Goal: Task Accomplishment & Management: Use online tool/utility

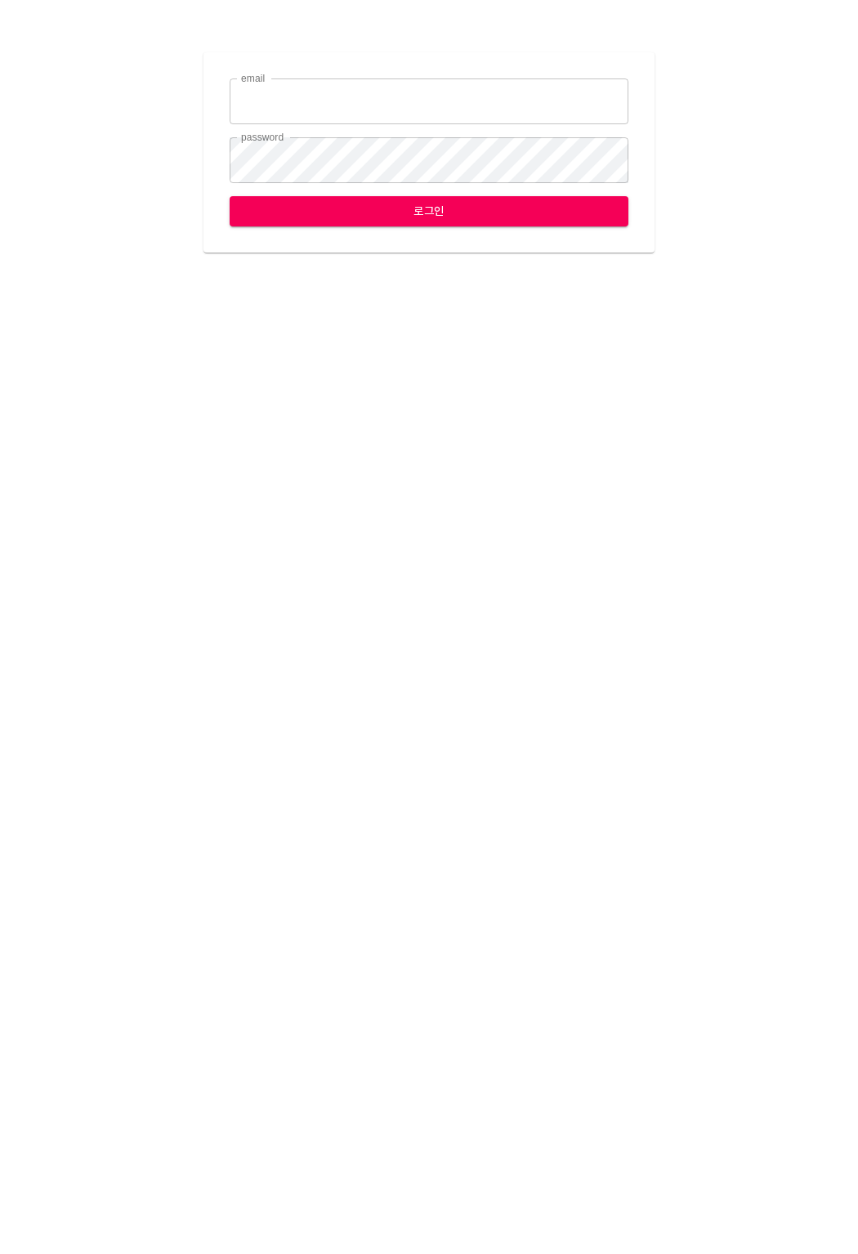
type input "[EMAIL_ADDRESS][DOMAIN_NAME]"
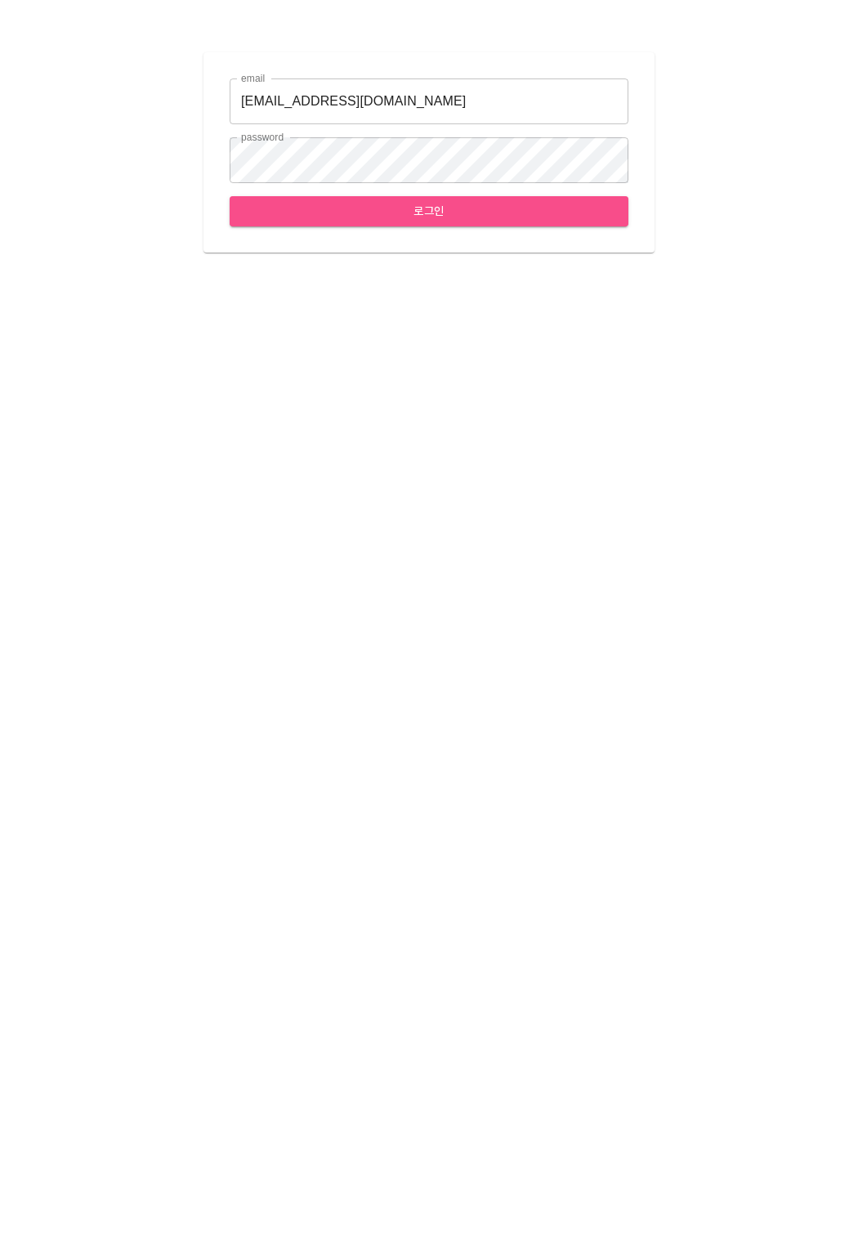
click at [301, 210] on span "로그인" at bounding box center [429, 211] width 373 height 20
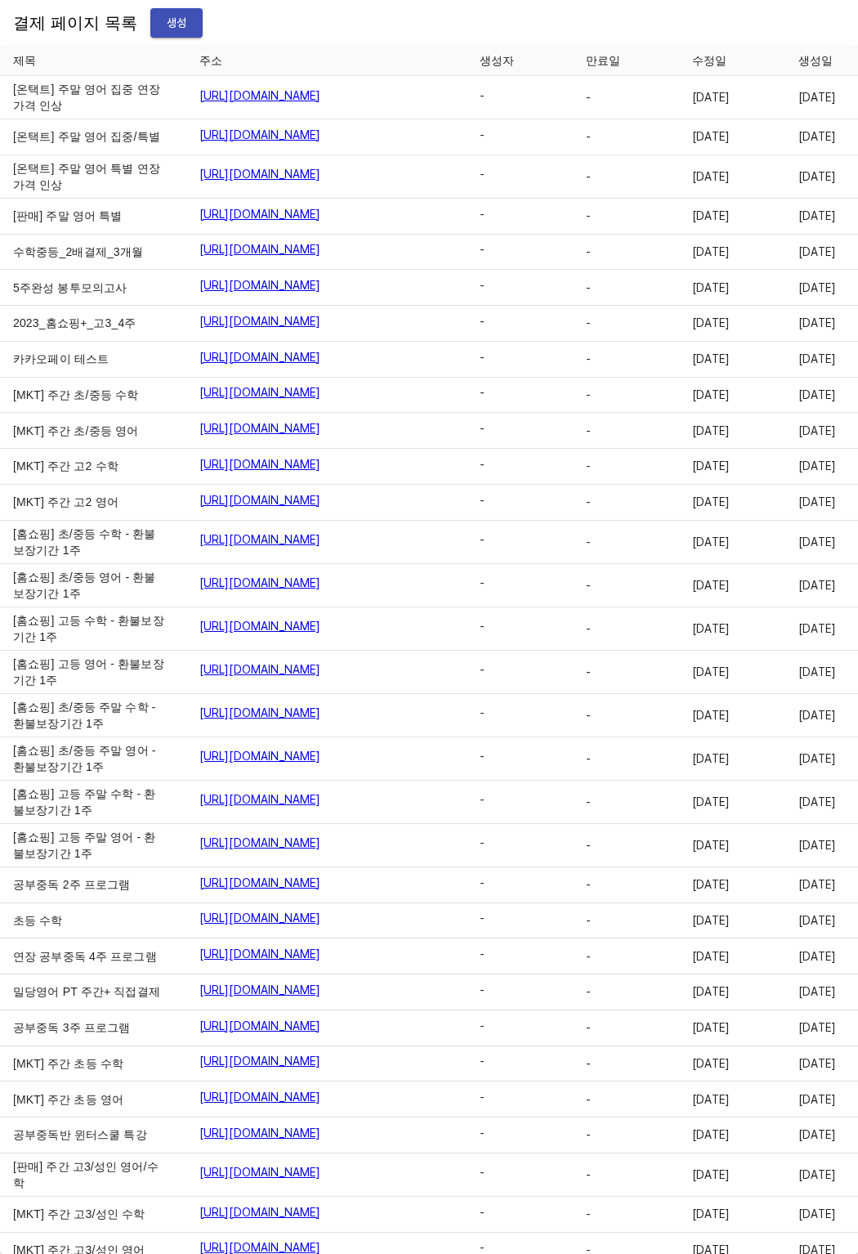
click at [94, 271] on td "수학중등_2배결제_3개월" at bounding box center [93, 253] width 186 height 36
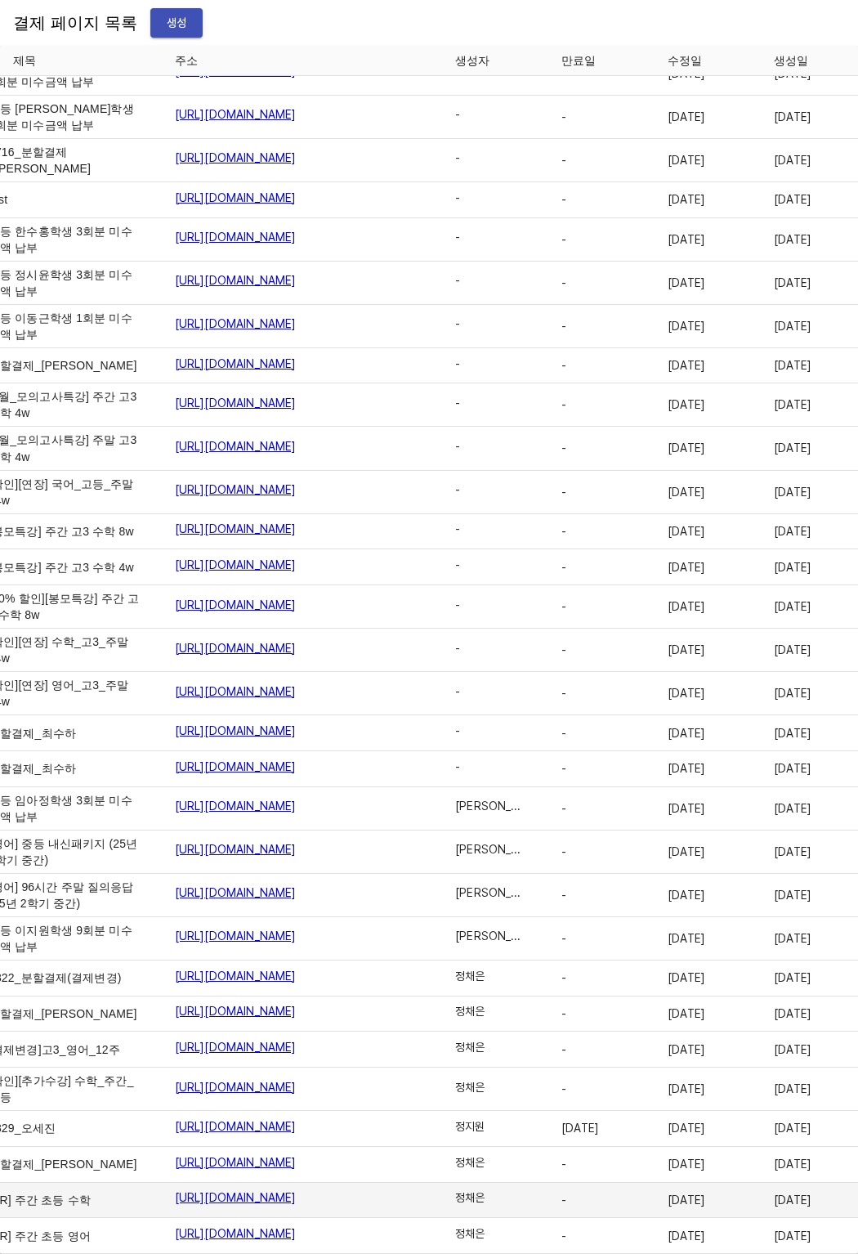
scroll to position [25335, 27]
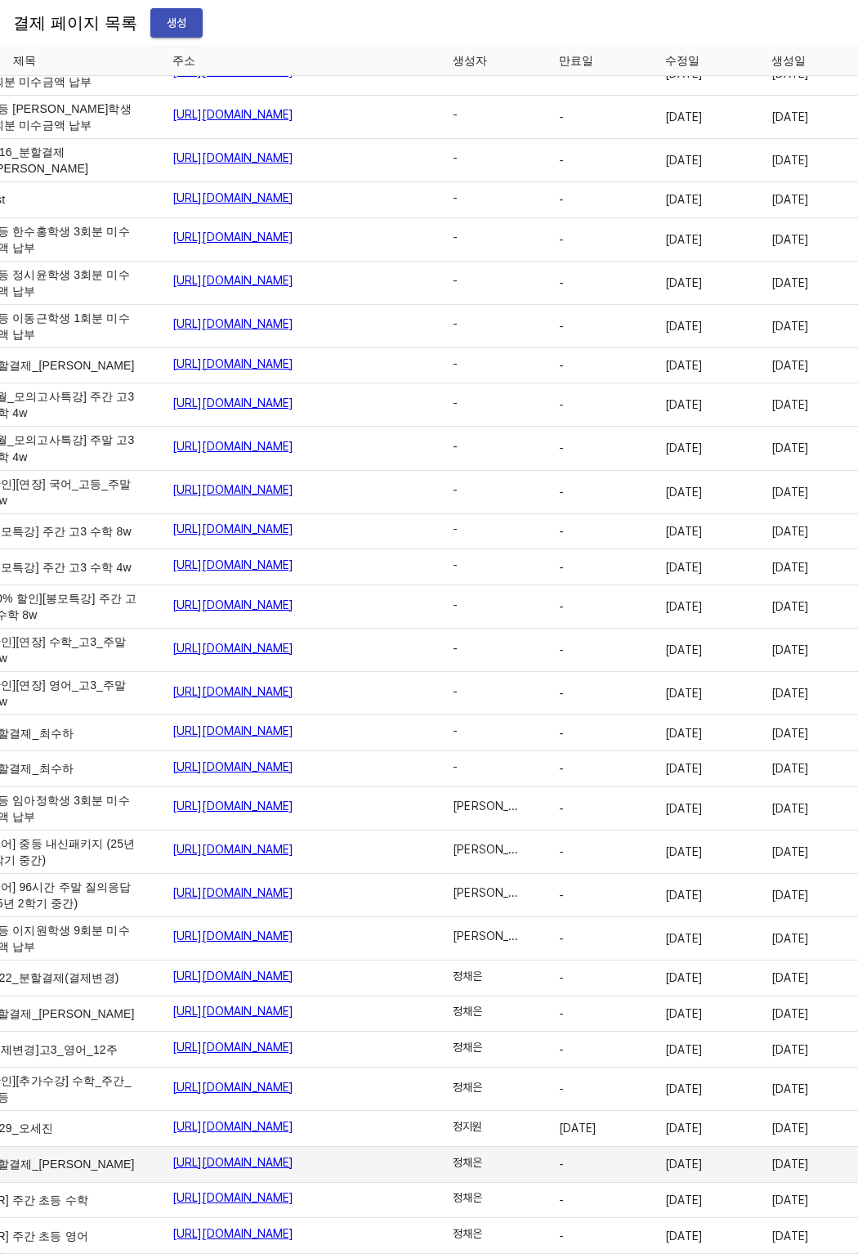
drag, startPoint x: 607, startPoint y: 1145, endPoint x: 773, endPoint y: 1144, distance: 165.9
click at [767, 1147] on tr "분할결제_안정현 [URL][DOMAIN_NAME] 정채은 - [DATE] [DATE] 수정 삭제" at bounding box center [486, 1165] width 1026 height 36
drag, startPoint x: 773, startPoint y: 1144, endPoint x: 630, endPoint y: 1144, distance: 142.2
click at [630, 1147] on tr "분할결제_안정현 [URL][DOMAIN_NAME] 정채은 - [DATE] [DATE] 수정 삭제" at bounding box center [486, 1165] width 1026 height 36
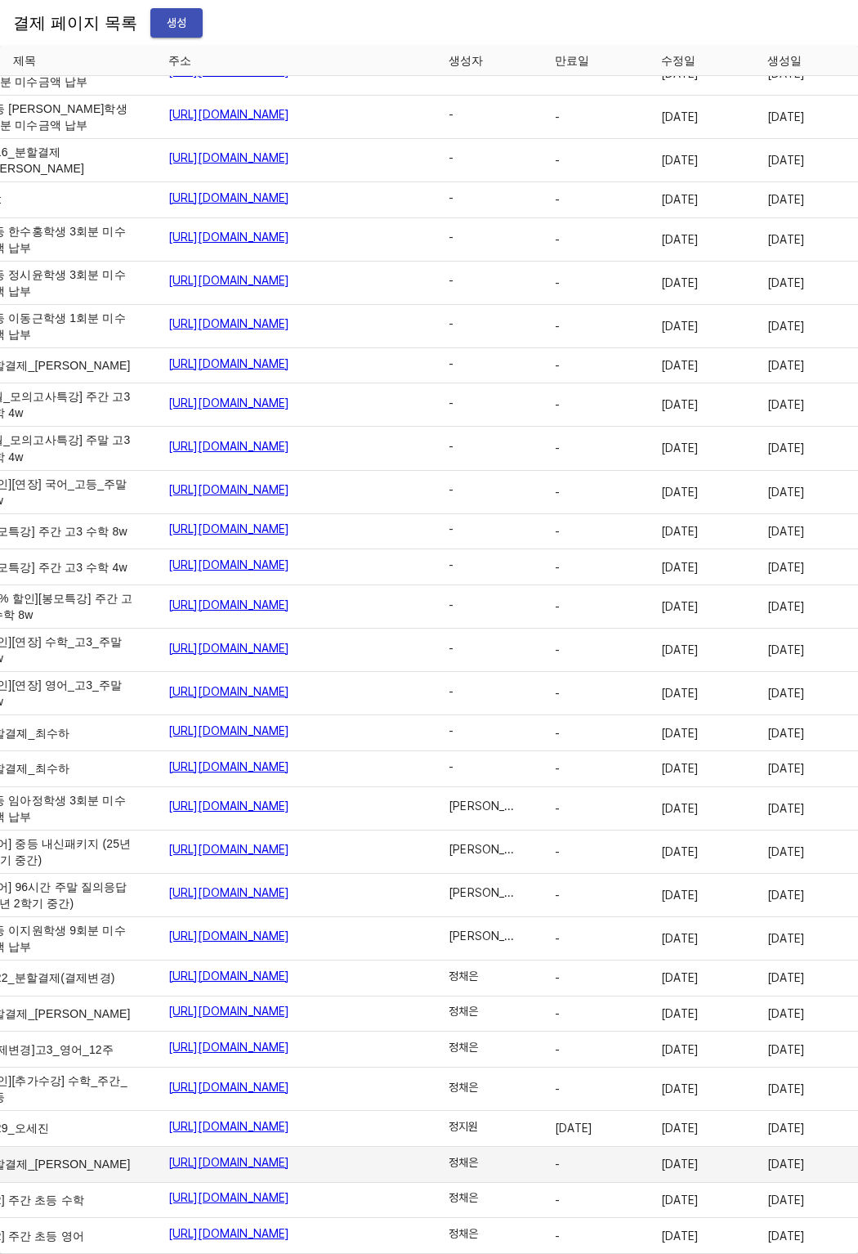
click at [661, 1156] on span "[DATE]" at bounding box center [698, 1164] width 74 height 16
drag, startPoint x: 639, startPoint y: 1142, endPoint x: 773, endPoint y: 1141, distance: 133.3
click at [773, 1147] on tr "분할결제_안정현 [URL][DOMAIN_NAME] 정채은 - [DATE] [DATE] 수정 삭제" at bounding box center [482, 1165] width 1026 height 36
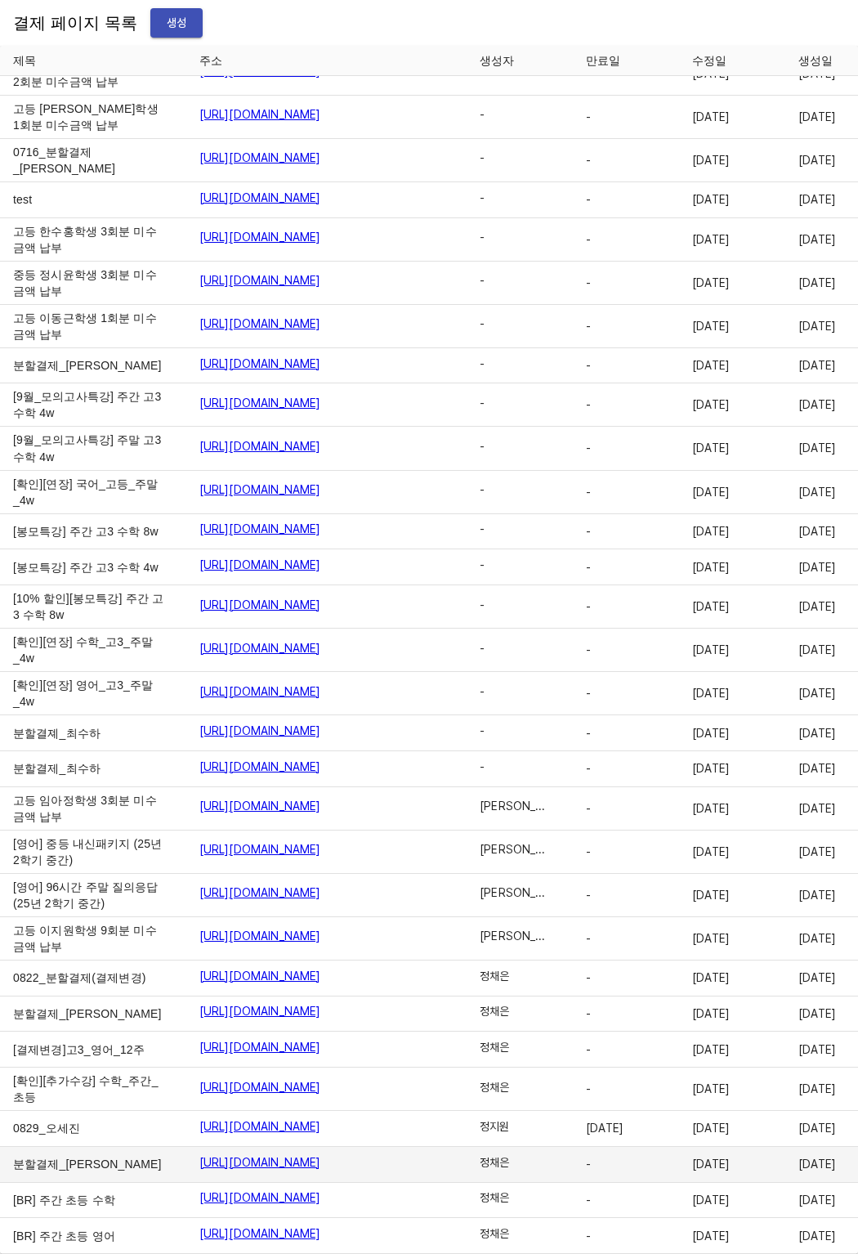
click at [799, 1156] on span "[DATE]" at bounding box center [836, 1164] width 74 height 16
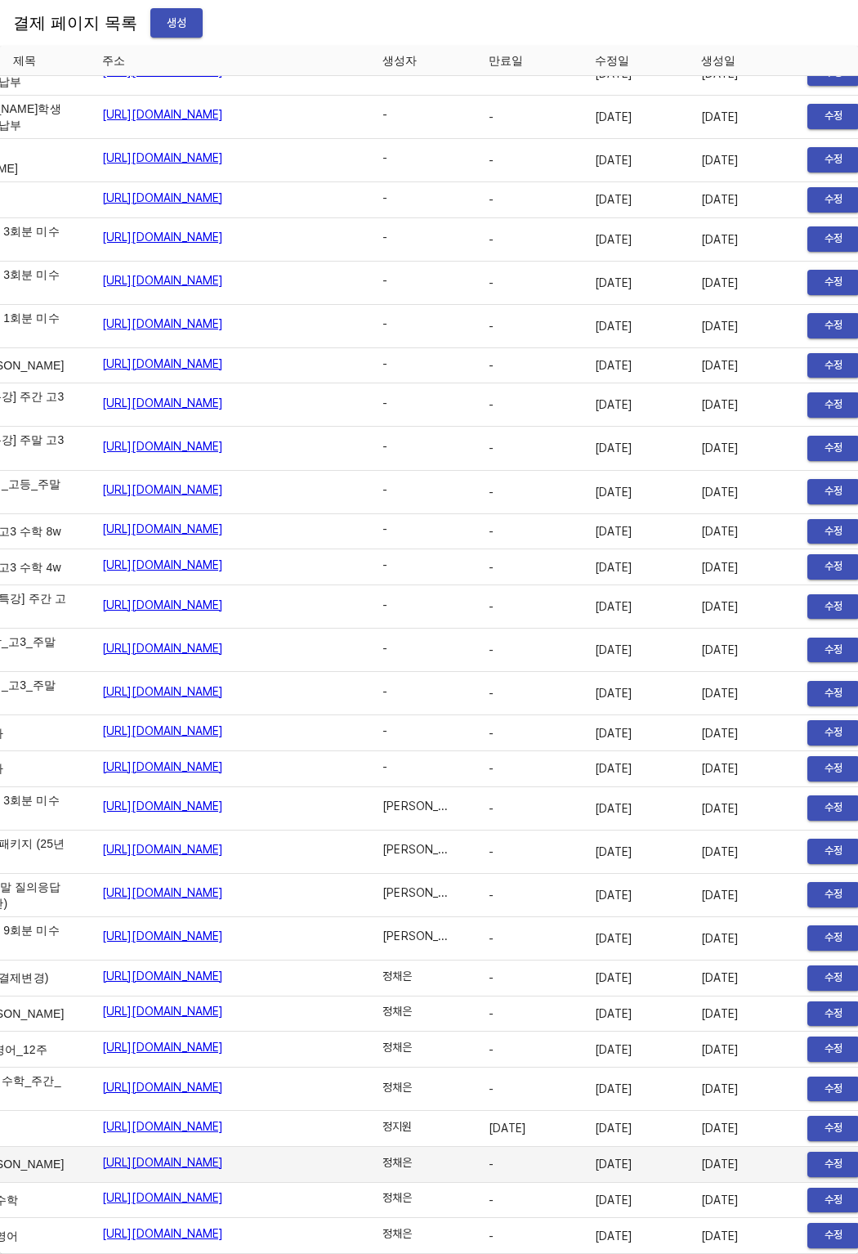
scroll to position [25335, 100]
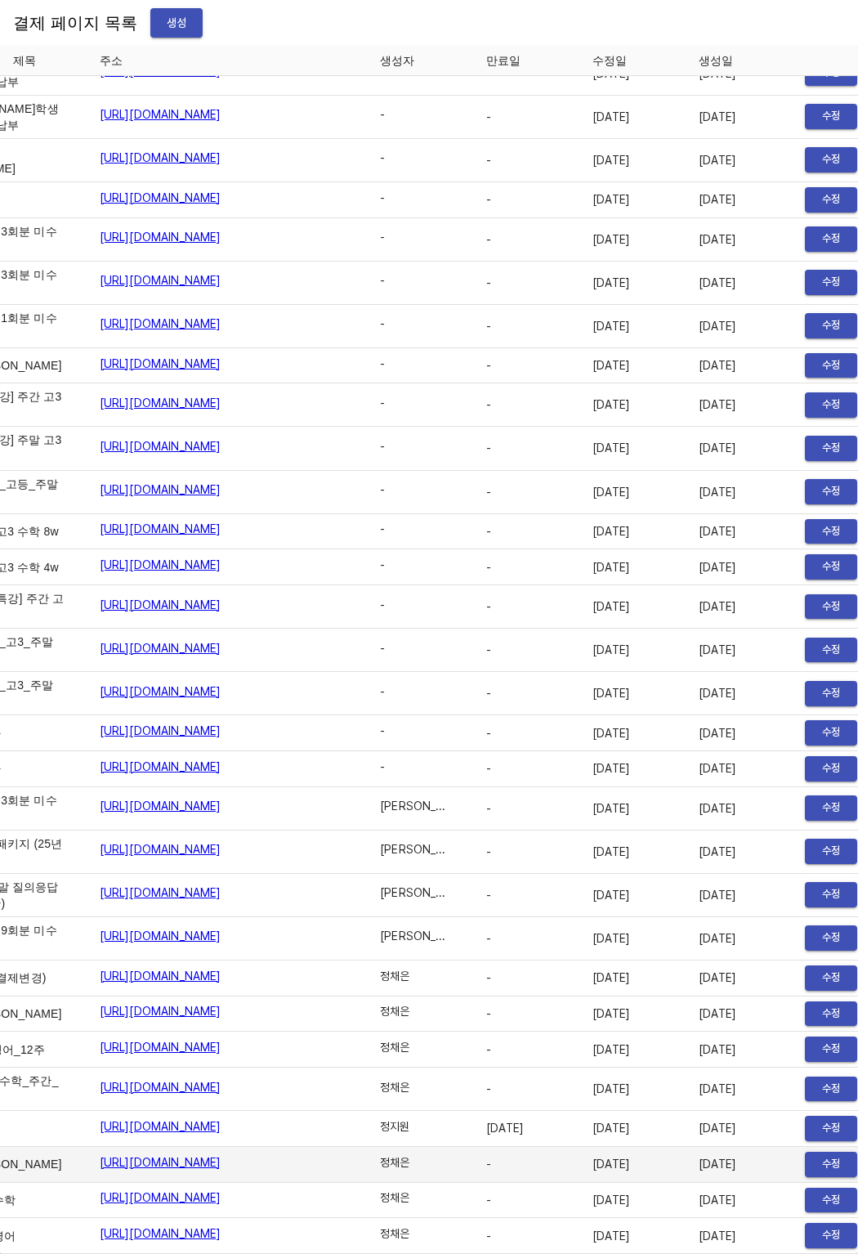
drag, startPoint x: 703, startPoint y: 1139, endPoint x: 515, endPoint y: 1143, distance: 188.1
click at [515, 1147] on tr "분할결제_안정현 [URL][DOMAIN_NAME] 정채은 - [DATE] [DATE] 수정 삭제" at bounding box center [413, 1165] width 1026 height 36
click at [580, 1147] on td "[DATE]" at bounding box center [633, 1165] width 106 height 36
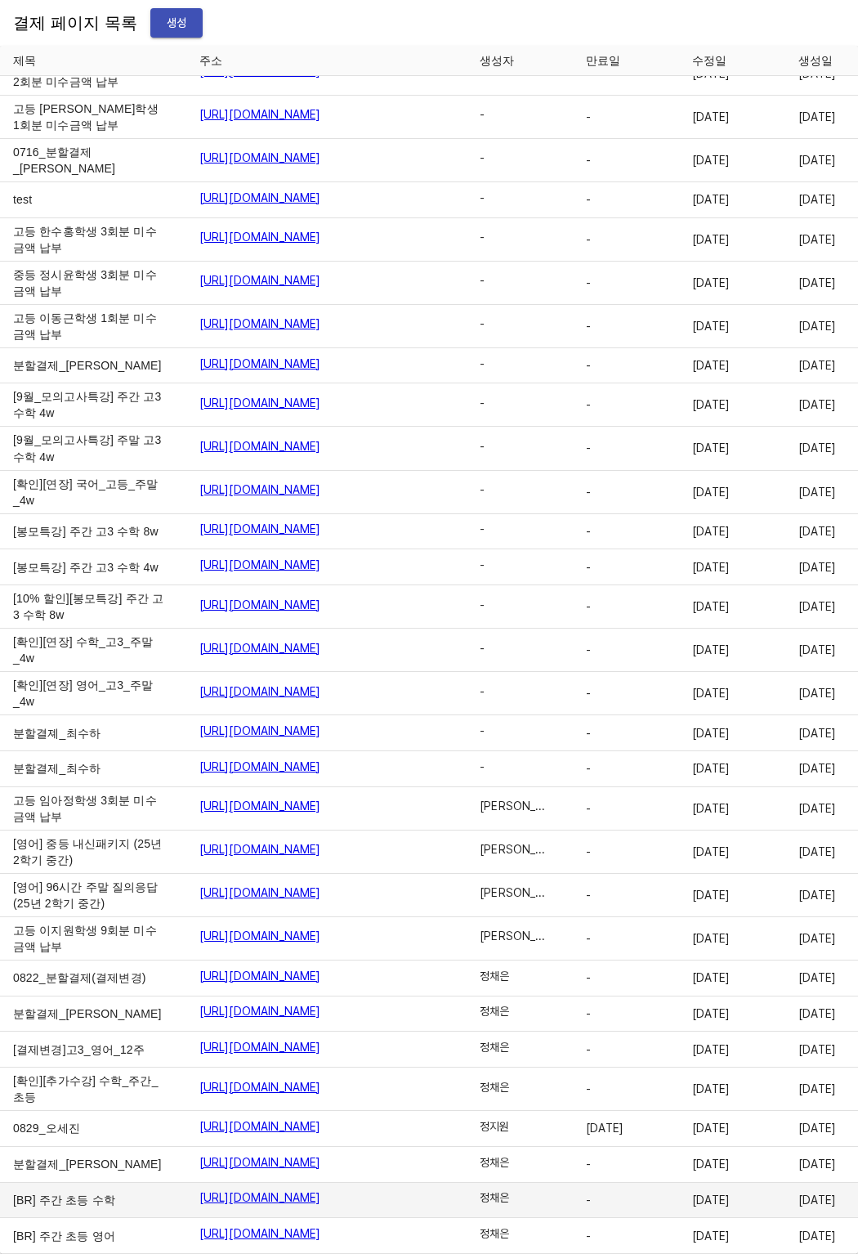
scroll to position [25335, 109]
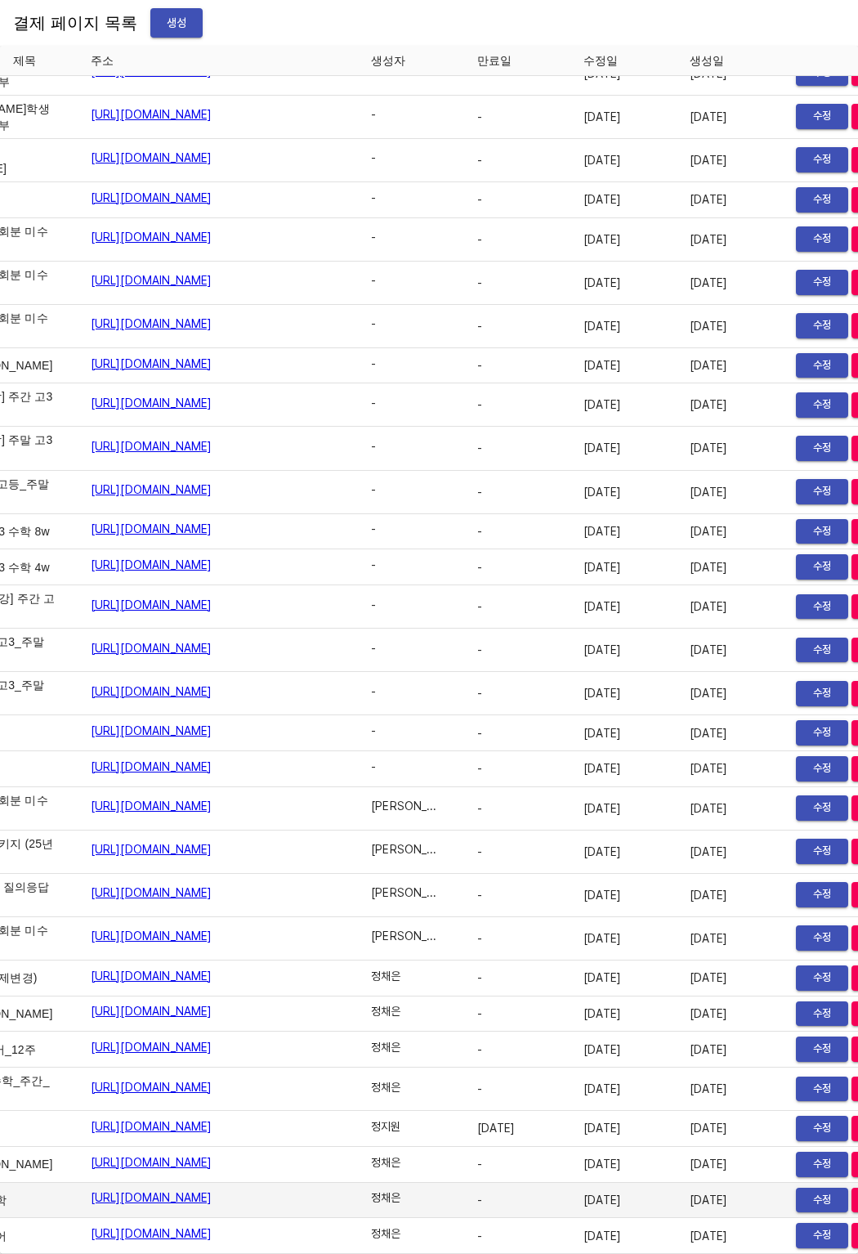
drag, startPoint x: 514, startPoint y: 1165, endPoint x: 626, endPoint y: 1167, distance: 112.0
click at [626, 1183] on tr "[BR] 주간 초등 수학 [URL][DOMAIN_NAME] 정채은 - [DATE] [DATE] 수정 삭제" at bounding box center [404, 1201] width 1026 height 36
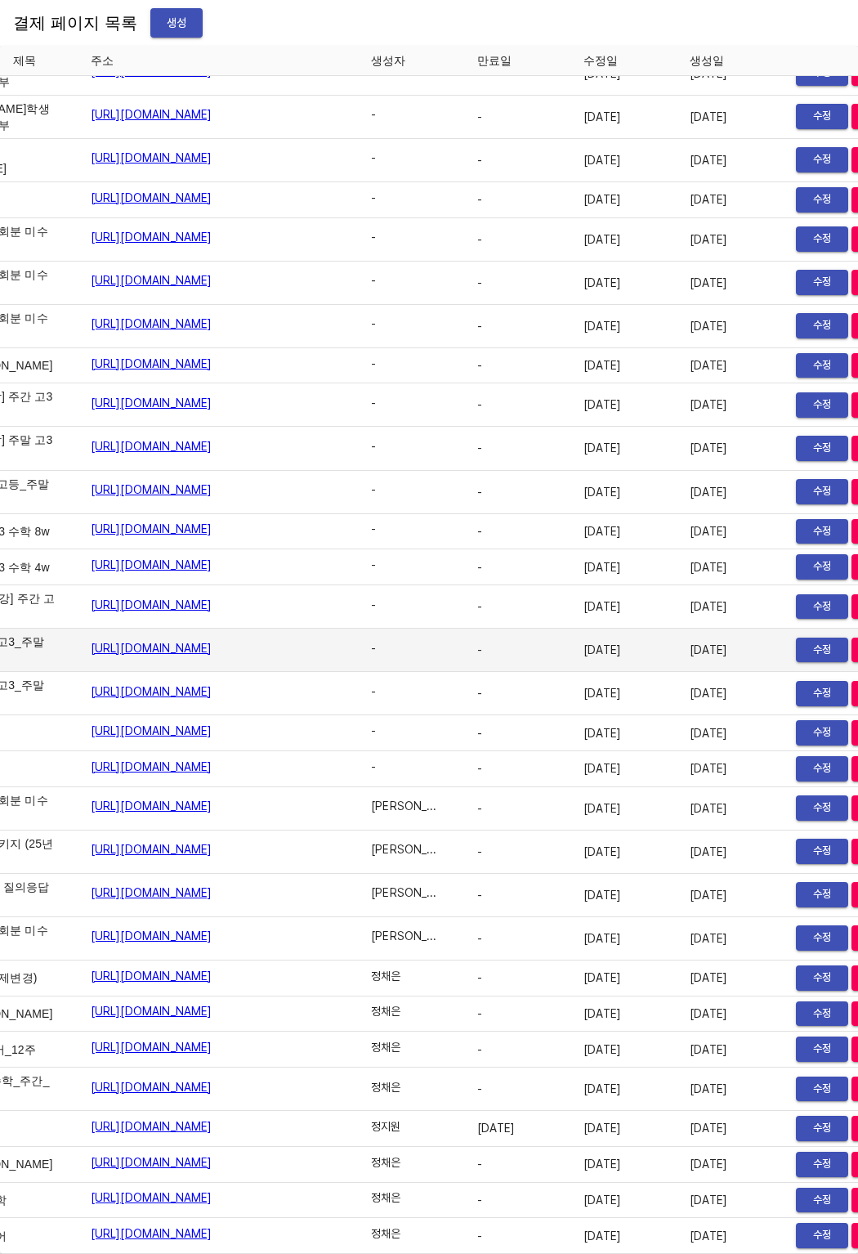
click at [464, 629] on td "-" at bounding box center [517, 650] width 106 height 43
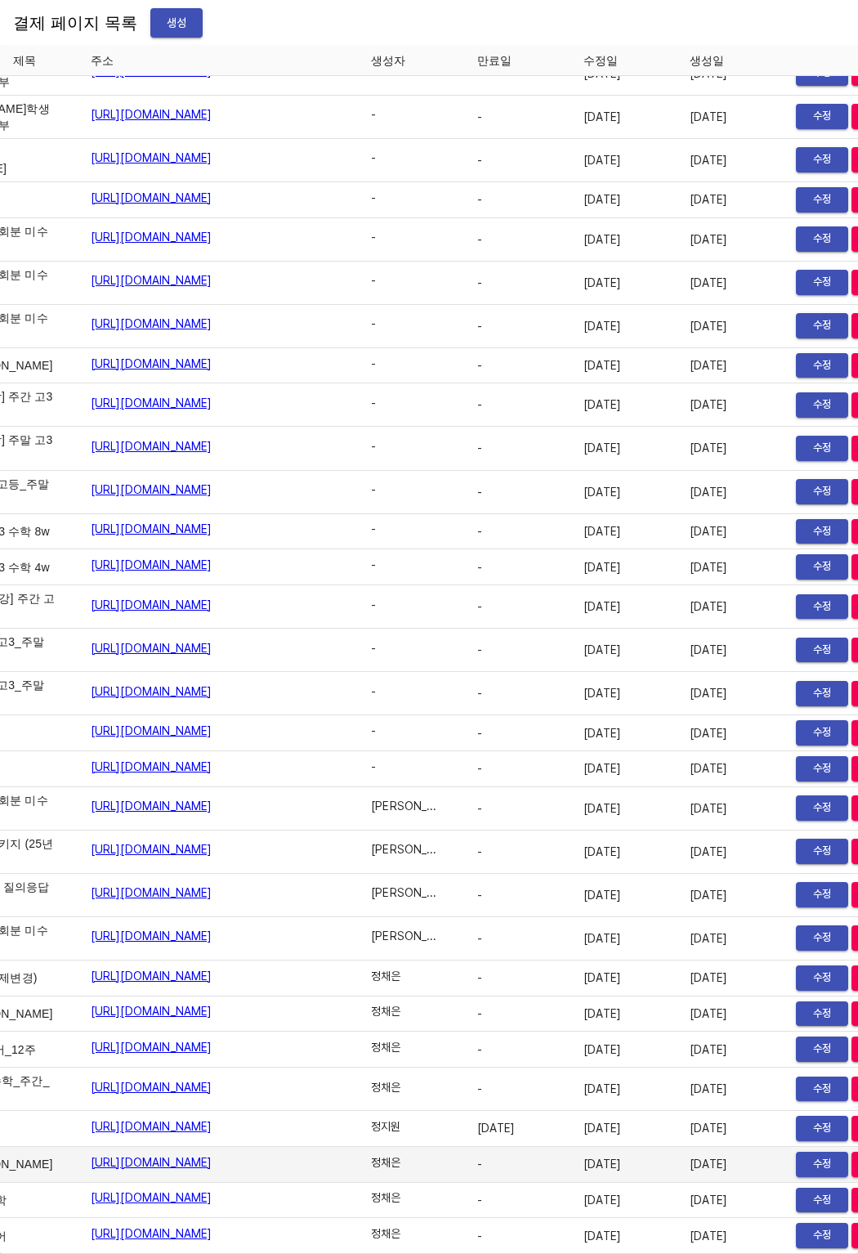
scroll to position [25335, 0]
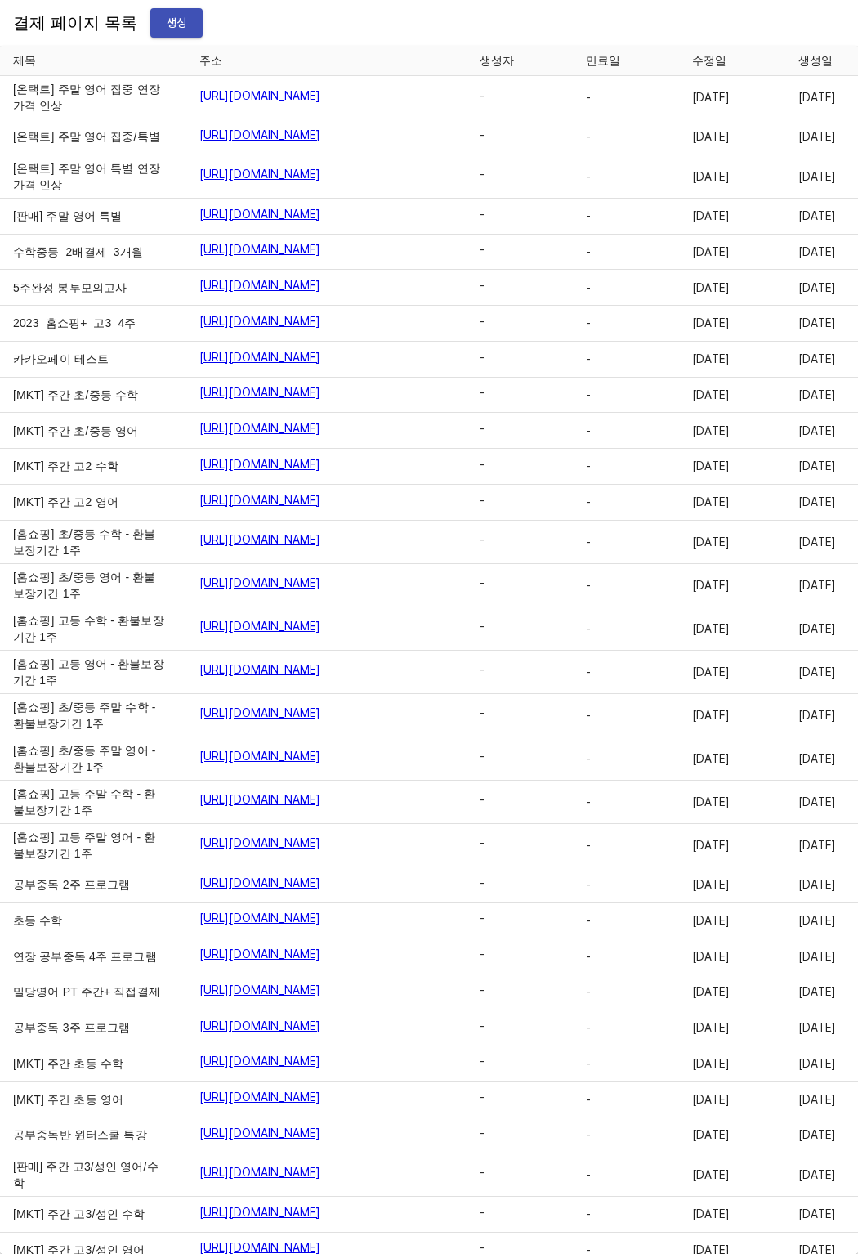
click at [164, 34] on button "생성" at bounding box center [176, 23] width 52 height 30
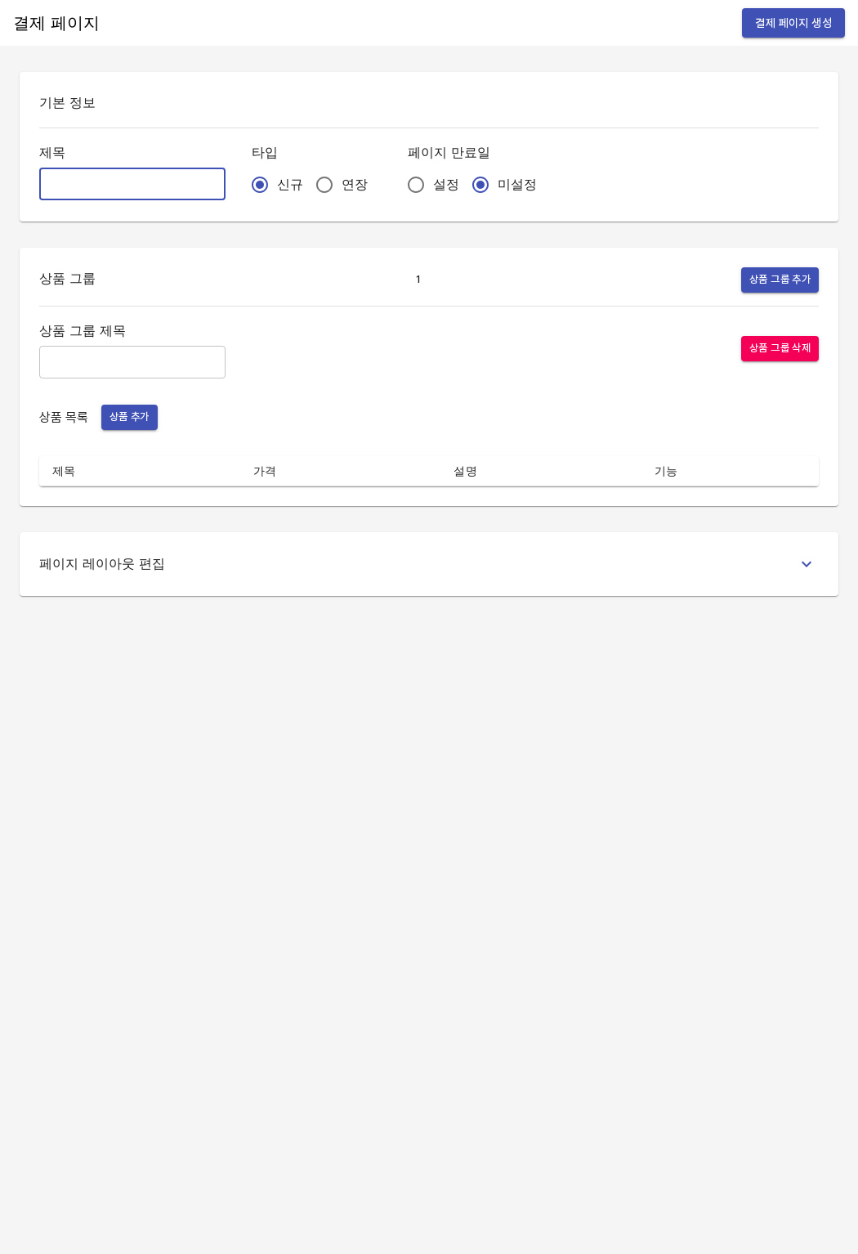
click at [135, 192] on input "text" at bounding box center [132, 184] width 186 height 33
